Goal: Task Accomplishment & Management: Complete application form

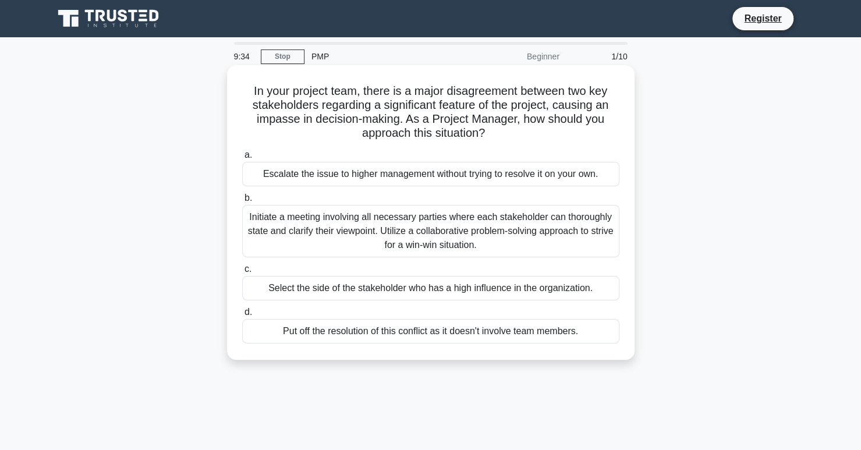
click at [257, 175] on div "Escalate the issue to higher management without trying to resolve it on your ow…" at bounding box center [430, 174] width 377 height 24
click at [242, 159] on input "a. Escalate the issue to higher management without trying to resolve it on your…" at bounding box center [242, 155] width 0 height 8
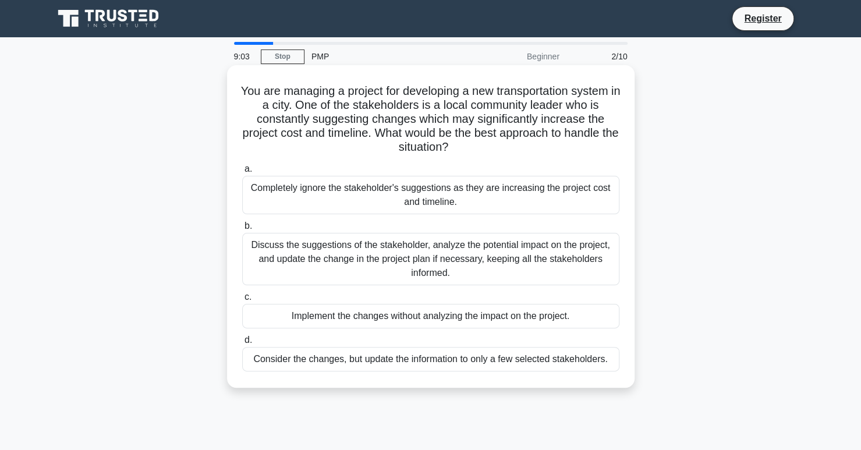
click at [381, 266] on div "Discuss the suggestions of the stakeholder, analyze the potential impact on the…" at bounding box center [430, 259] width 377 height 52
click at [242, 230] on input "b. Discuss the suggestions of the stakeholder, analyze the potential impact on …" at bounding box center [242, 227] width 0 height 8
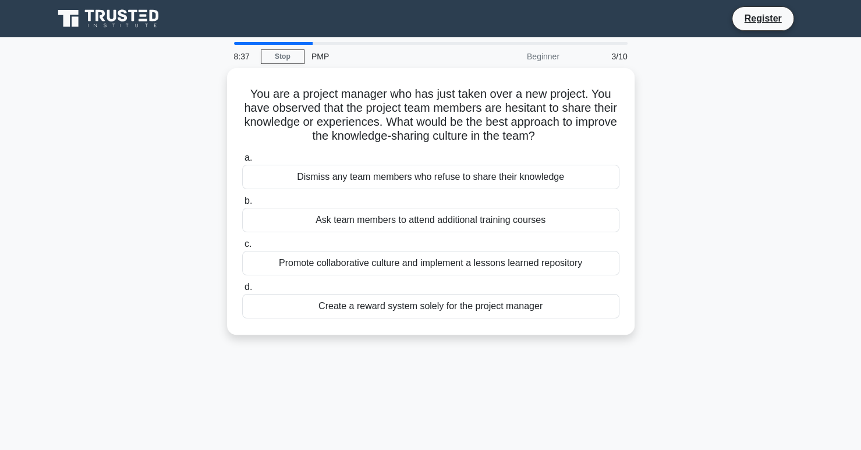
click at [381, 266] on div "Promote collaborative culture and implement a lessons learned repository" at bounding box center [430, 263] width 377 height 24
click at [242, 248] on input "c. Promote collaborative culture and implement a lessons learned repository" at bounding box center [242, 245] width 0 height 8
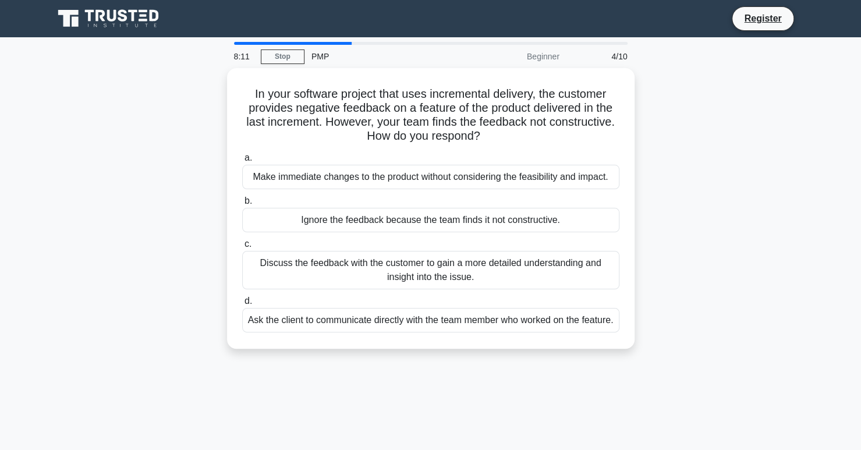
click at [381, 266] on div "Discuss the feedback with the customer to gain a more detailed understanding an…" at bounding box center [430, 270] width 377 height 38
click at [242, 248] on input "c. Discuss the feedback with the customer to gain a more detailed understanding…" at bounding box center [242, 245] width 0 height 8
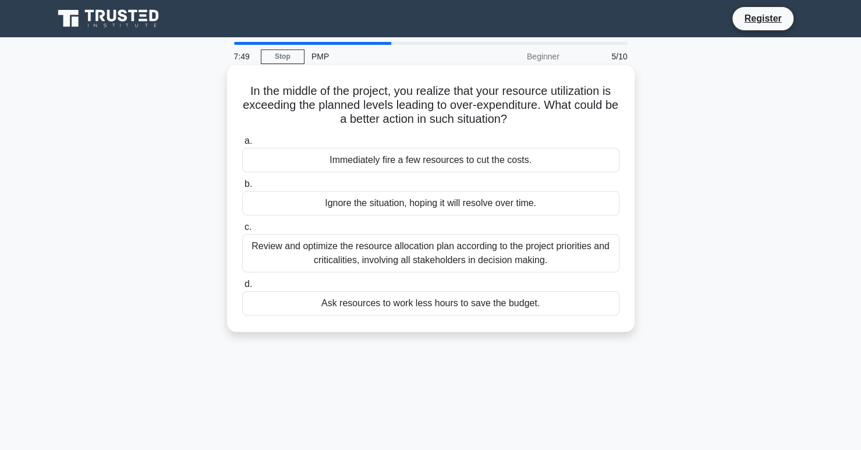
click at [381, 259] on div "Review and optimize the resource allocation plan according to the project prior…" at bounding box center [430, 253] width 377 height 38
click at [242, 231] on input "c. Review and optimize the resource allocation plan according to the project pr…" at bounding box center [242, 228] width 0 height 8
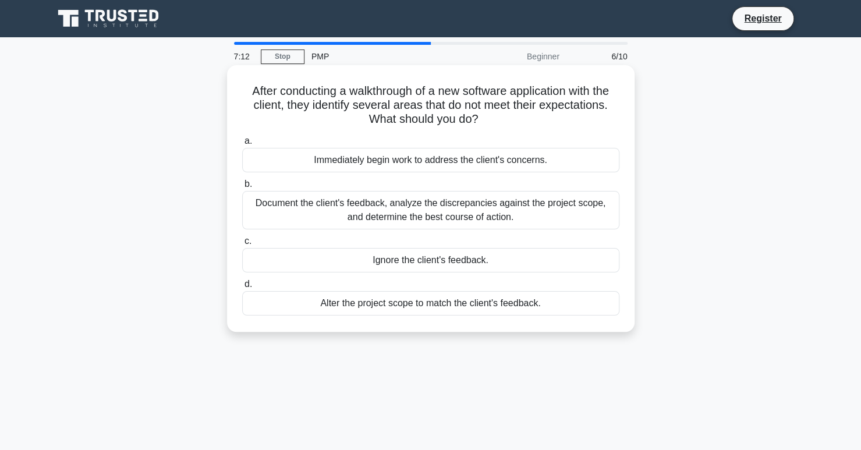
click at [385, 202] on div "Document the client's feedback, analyze the discrepancies against the project s…" at bounding box center [430, 210] width 377 height 38
click at [242, 188] on input "b. Document the client's feedback, analyze the discrepancies against the projec…" at bounding box center [242, 185] width 0 height 8
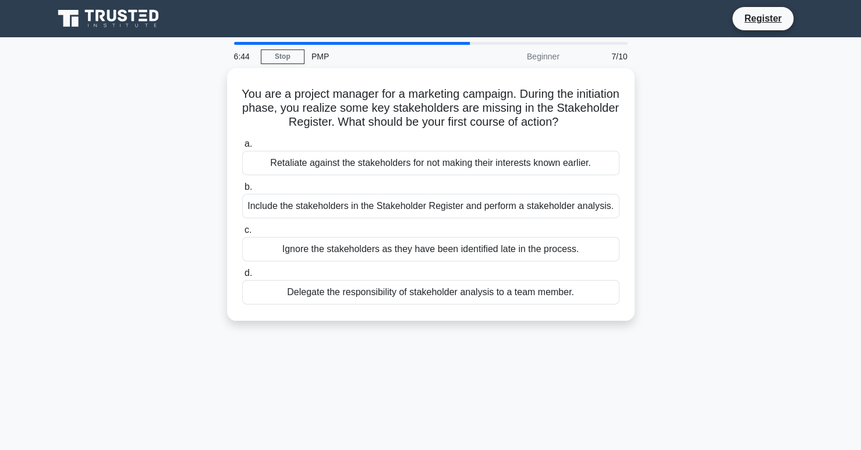
click at [385, 202] on div "Include the stakeholders in the Stakeholder Register and perform a stakeholder …" at bounding box center [430, 206] width 377 height 24
click at [242, 191] on input "b. Include the stakeholders in the Stakeholder Register and perform a stakehold…" at bounding box center [242, 187] width 0 height 8
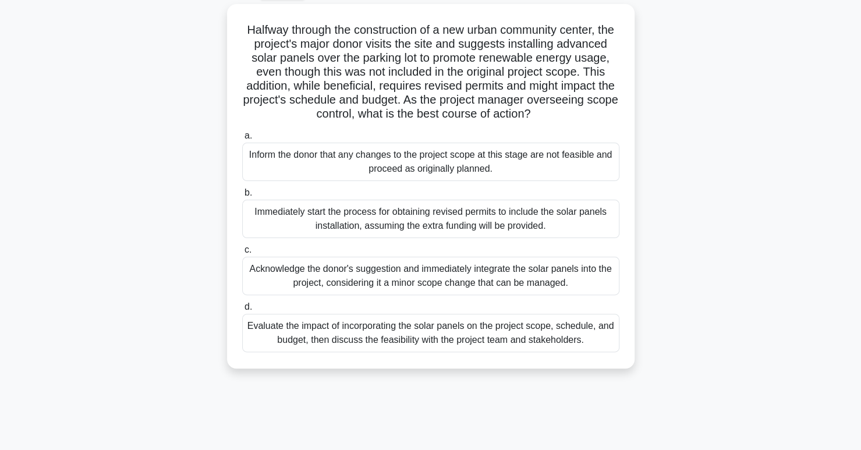
scroll to position [70, 0]
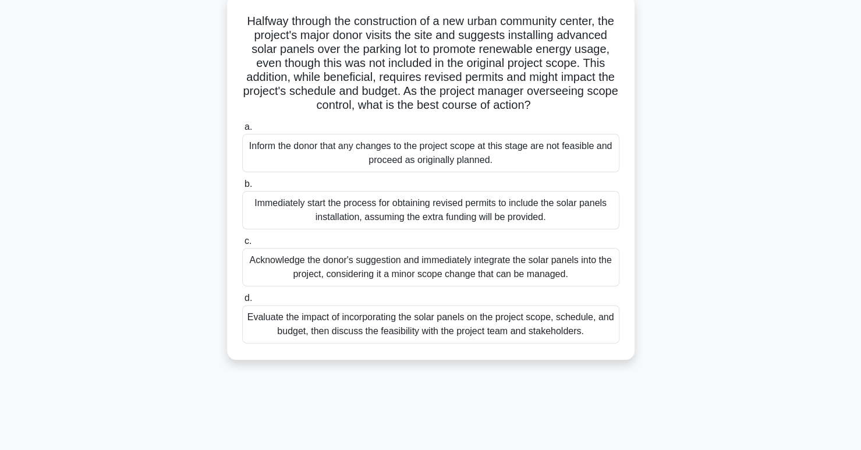
click at [455, 344] on div "Evaluate the impact of incorporating the solar panels on the project scope, sch…" at bounding box center [430, 324] width 377 height 38
click at [242, 302] on input "d. Evaluate the impact of incorporating the solar panels on the project scope, …" at bounding box center [242, 299] width 0 height 8
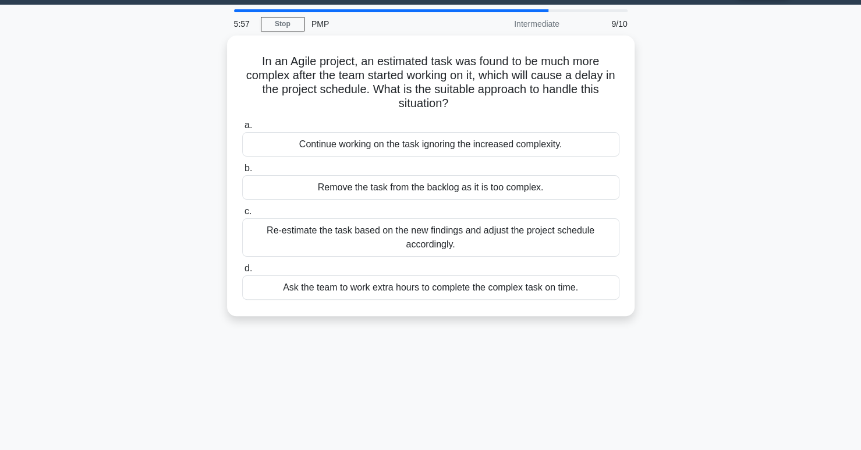
scroll to position [0, 0]
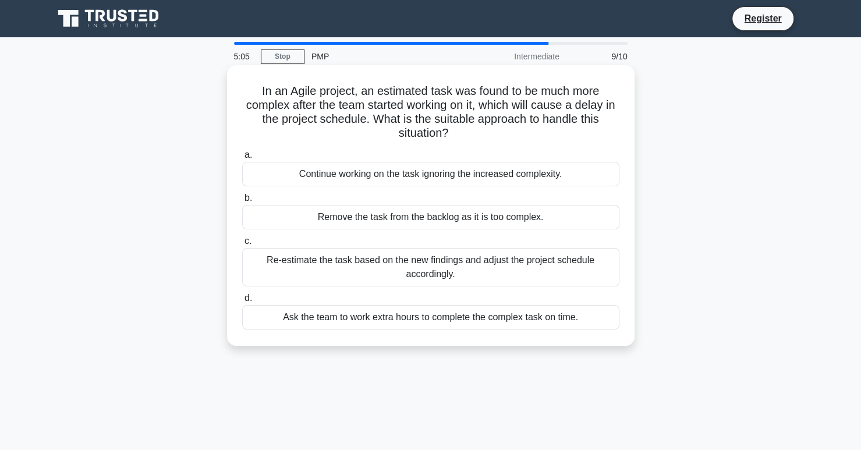
click at [444, 260] on div "Re-estimate the task based on the new findings and adjust the project schedule …" at bounding box center [430, 267] width 377 height 38
click at [242, 245] on input "c. Re-estimate the task based on the new findings and adjust the project schedu…" at bounding box center [242, 242] width 0 height 8
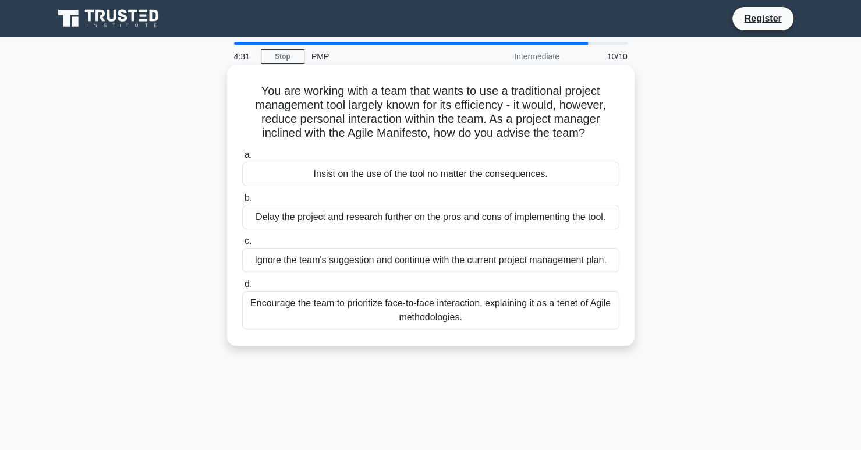
click at [432, 318] on div "Encourage the team to prioritize face-to-face interaction, explaining it as a t…" at bounding box center [430, 310] width 377 height 38
click at [242, 288] on input "d. Encourage the team to prioritize face-to-face interaction, explaining it as …" at bounding box center [242, 285] width 0 height 8
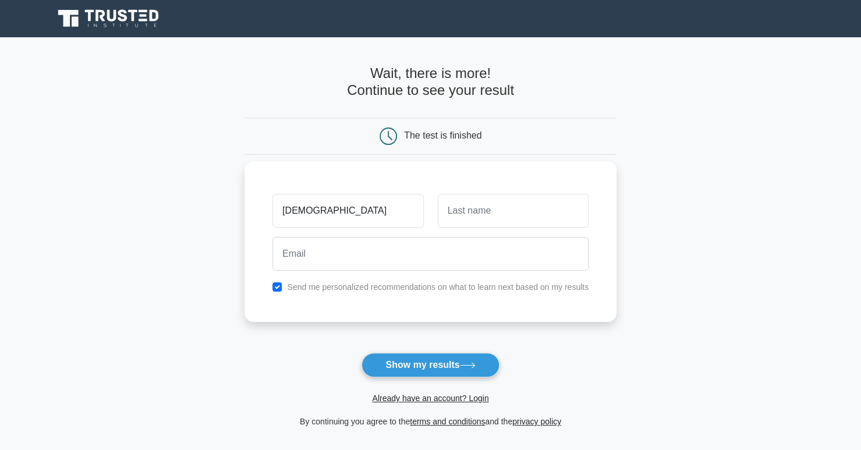
type input "JOaquin"
click at [484, 204] on input "text" at bounding box center [513, 211] width 151 height 34
type input "Jordan"
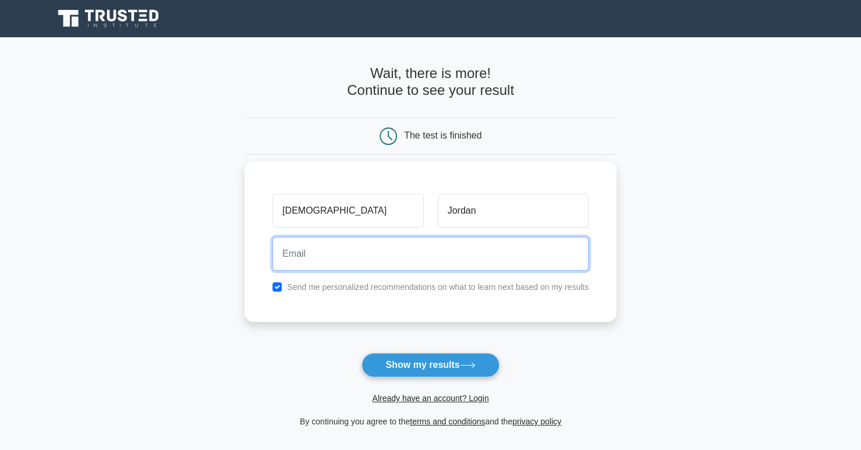
click at [446, 254] on input "email" at bounding box center [431, 254] width 316 height 34
type input "jjordan@pucp.pe"
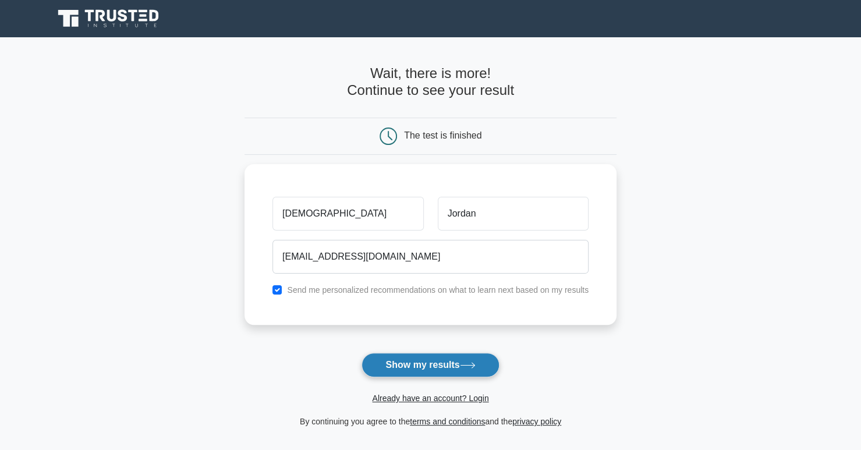
click at [440, 362] on button "Show my results" at bounding box center [430, 365] width 137 height 24
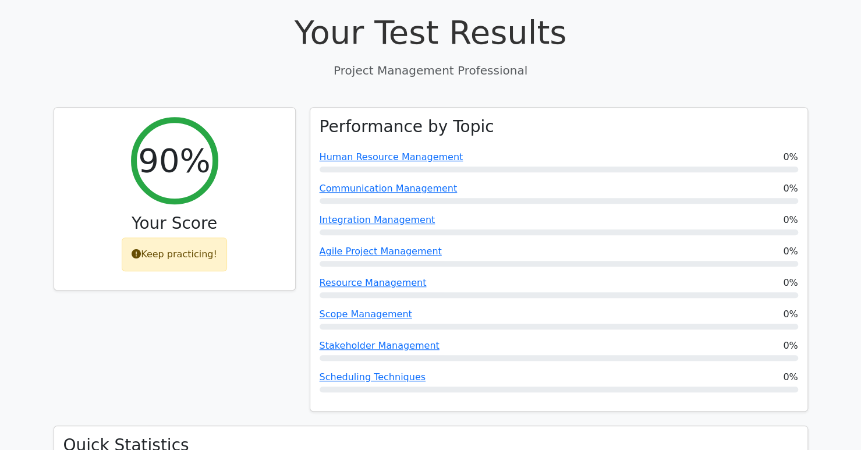
scroll to position [373, 0]
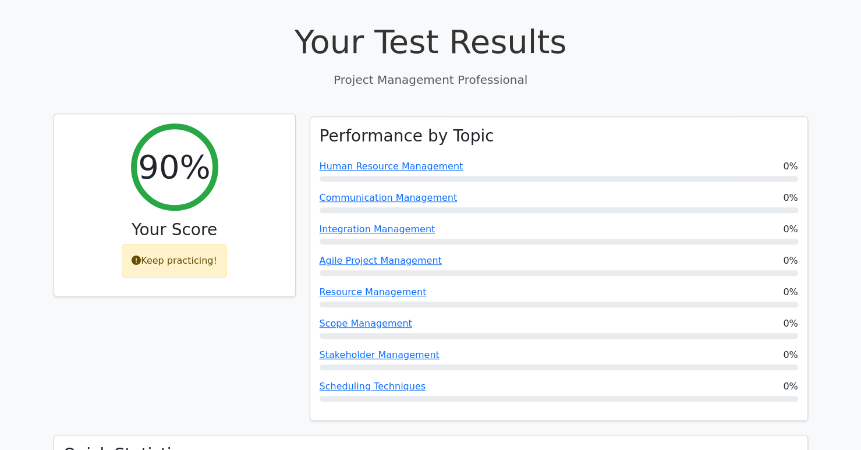
click at [162, 244] on div "Keep practicing!" at bounding box center [174, 261] width 105 height 34
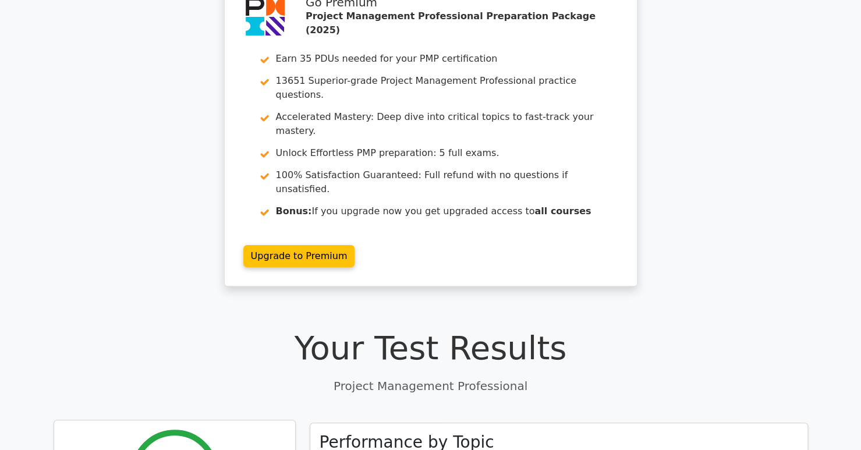
scroll to position [0, 0]
